Goal: Information Seeking & Learning: Learn about a topic

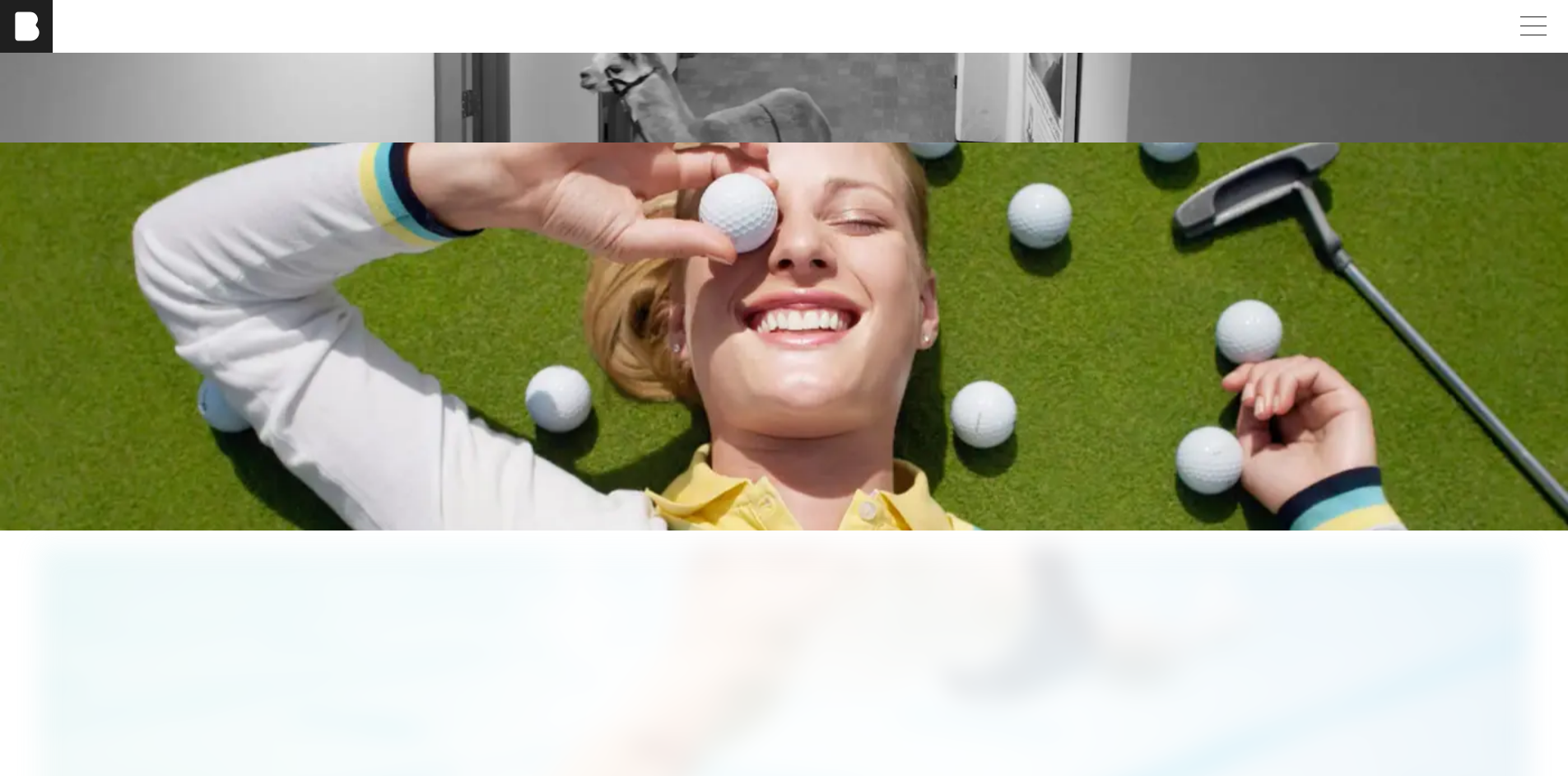
scroll to position [3047, 0]
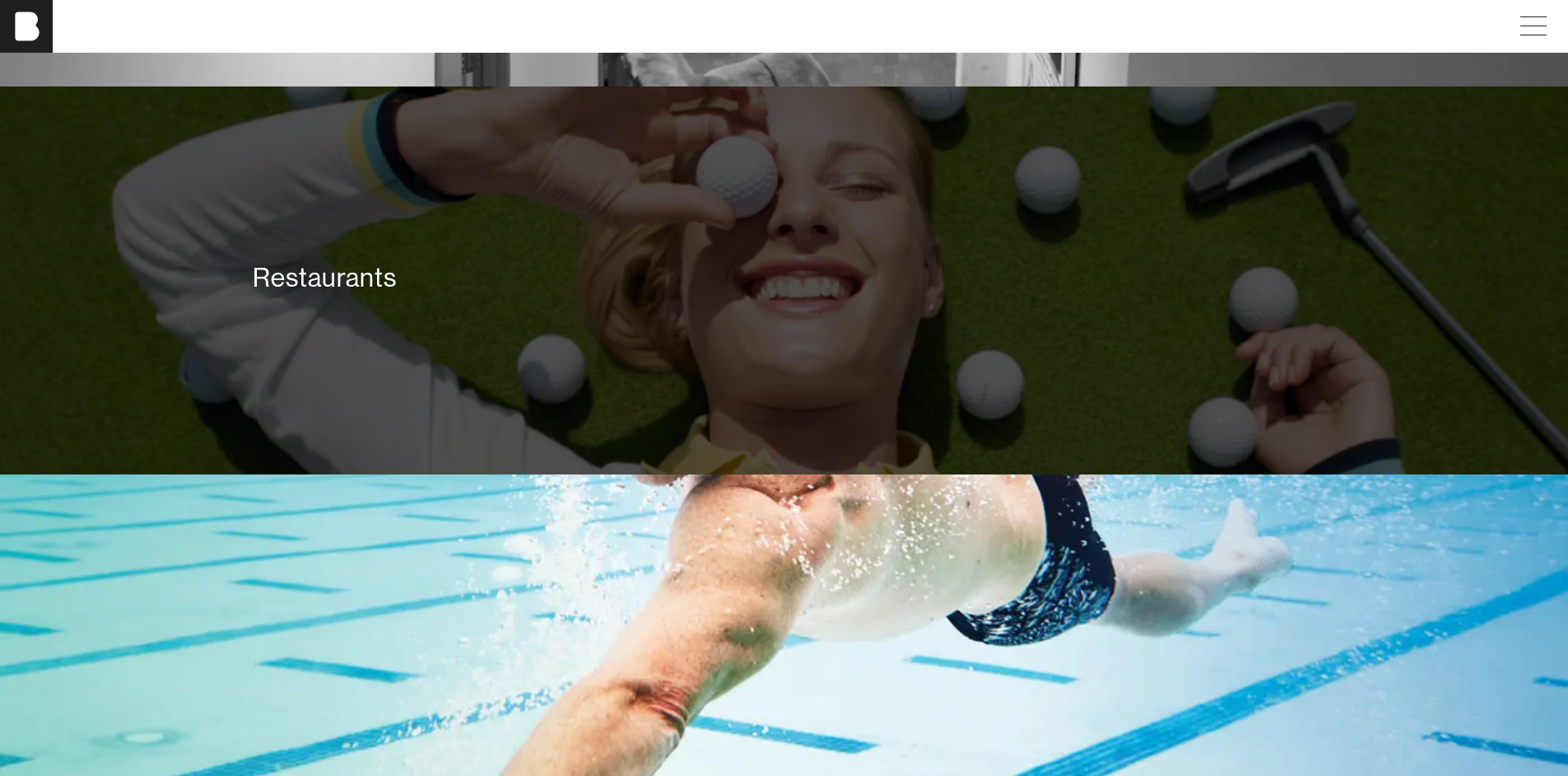
click at [387, 289] on div "Restaurants" at bounding box center [784, 277] width 1063 height 33
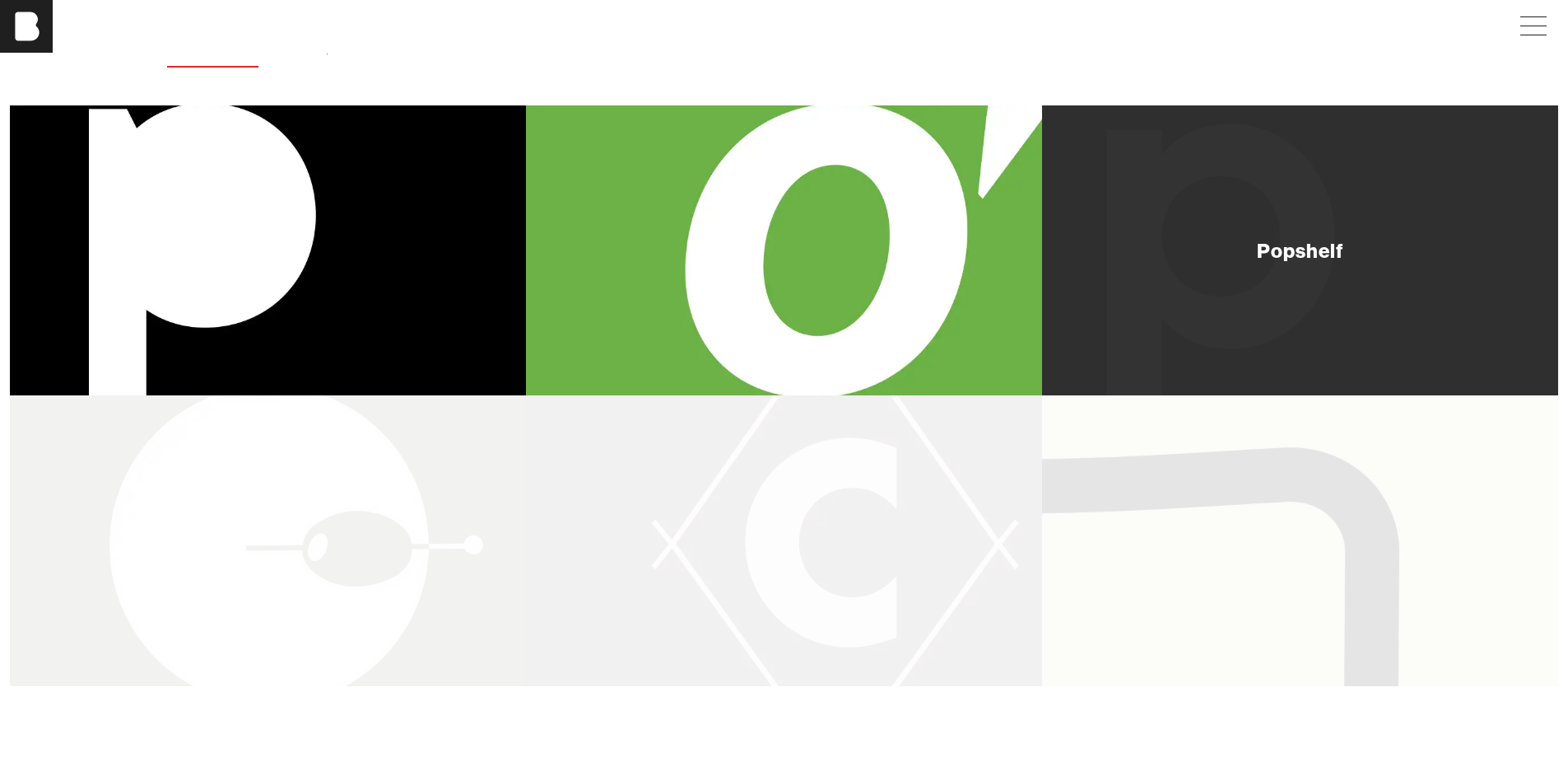
scroll to position [165, 0]
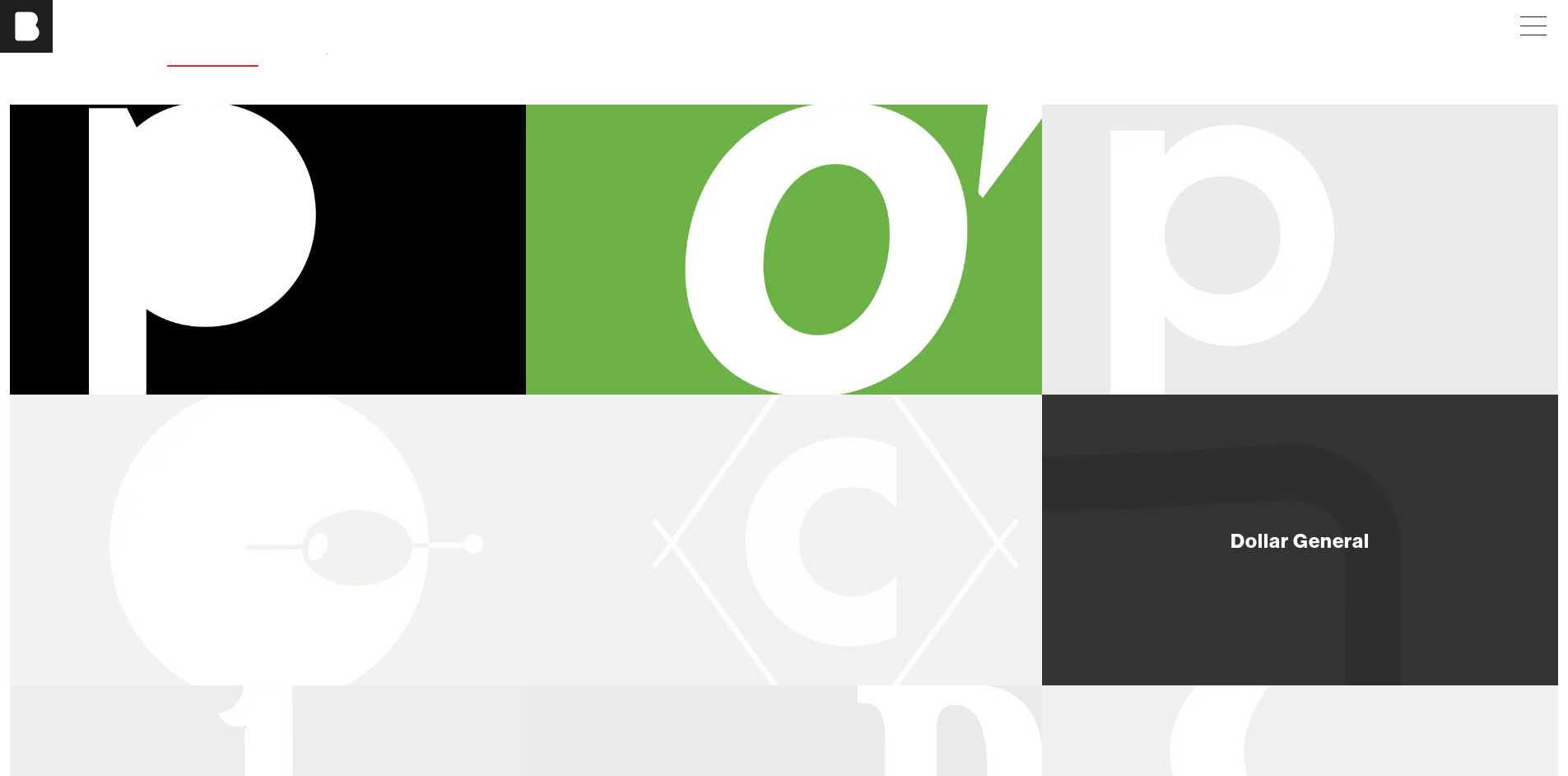
click at [1386, 570] on div "Dollar General" at bounding box center [1300, 540] width 516 height 291
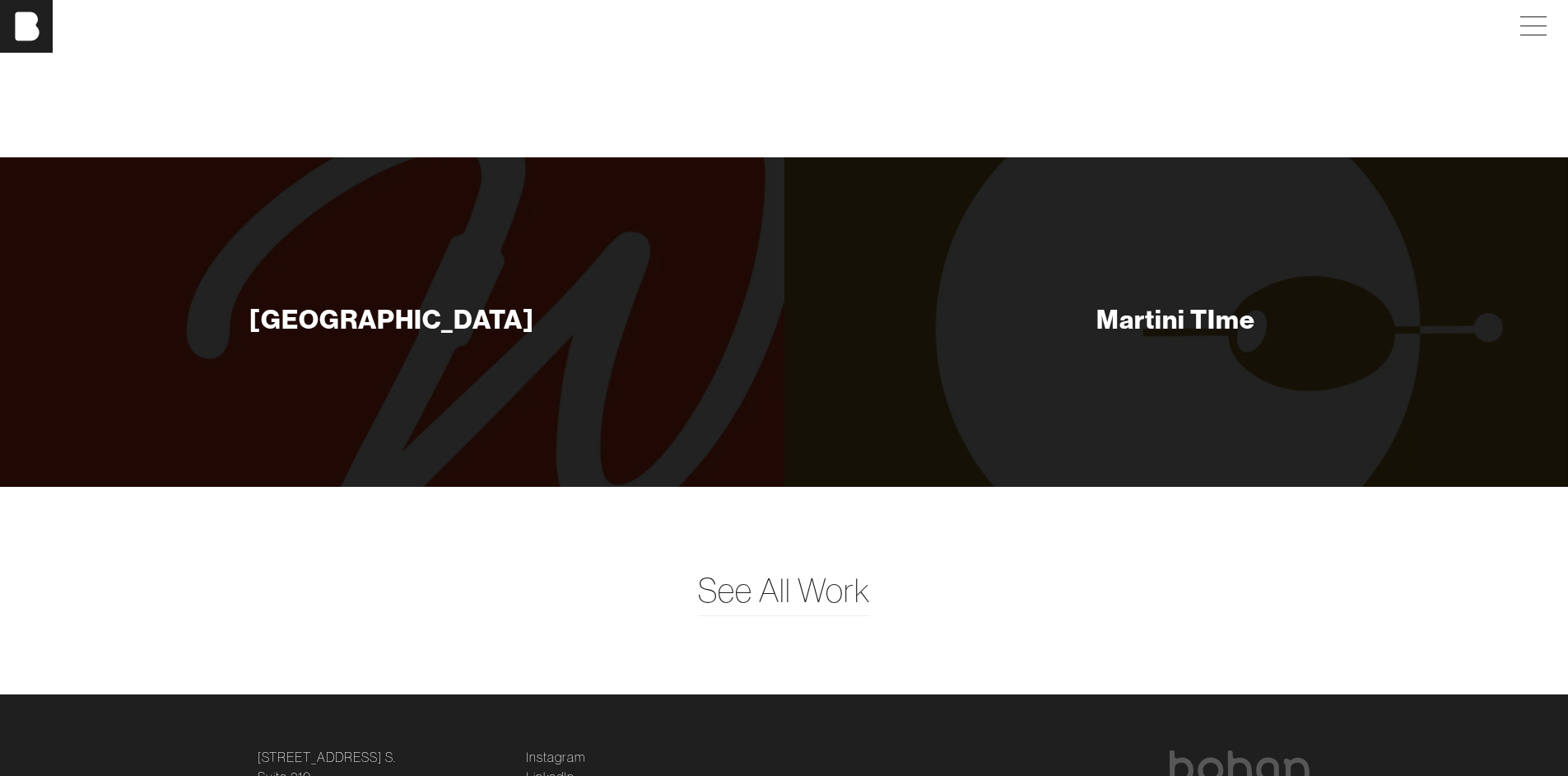
scroll to position [6830, 0]
